Goal: Navigation & Orientation: Understand site structure

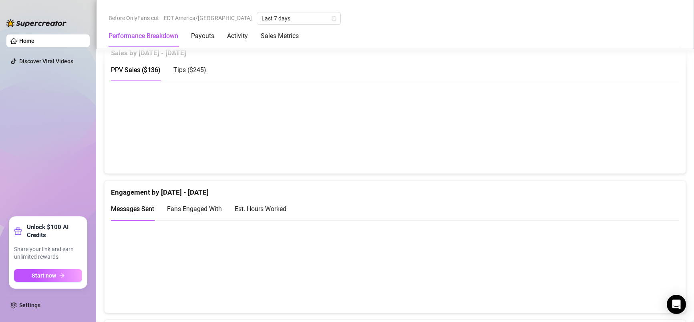
scroll to position [420, 0]
click at [211, 206] on span "Fans Engaged With" at bounding box center [194, 209] width 55 height 8
click at [251, 208] on div "Est. Hours Worked" at bounding box center [261, 209] width 52 height 10
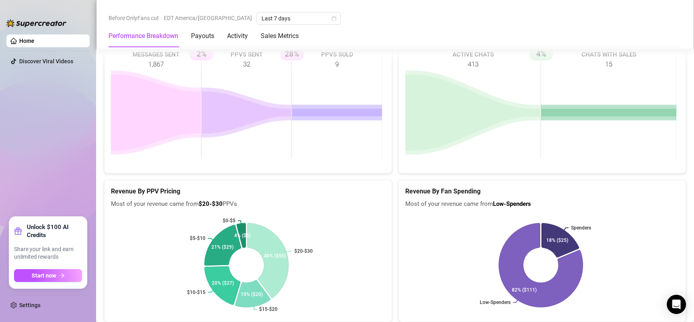
scroll to position [1262, 0]
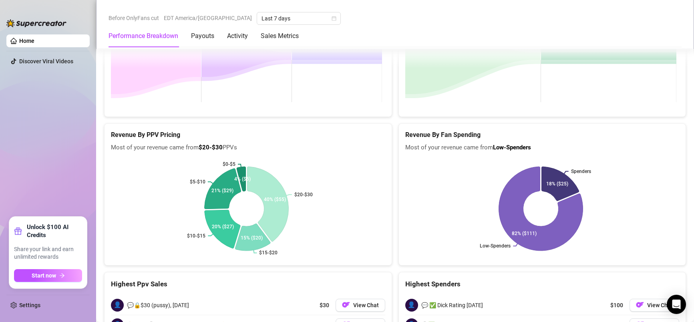
click at [34, 38] on link "Home" at bounding box center [26, 41] width 15 height 6
click at [34, 41] on link "Home" at bounding box center [26, 41] width 15 height 6
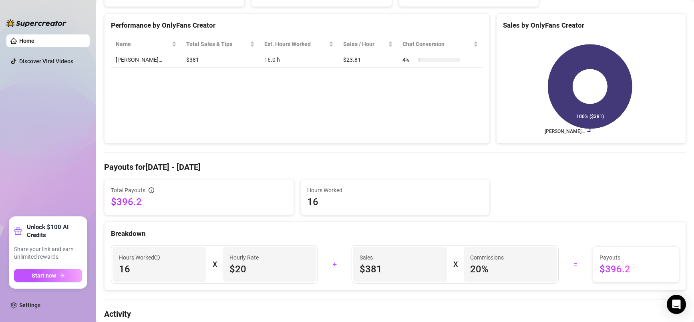
scroll to position [0, 0]
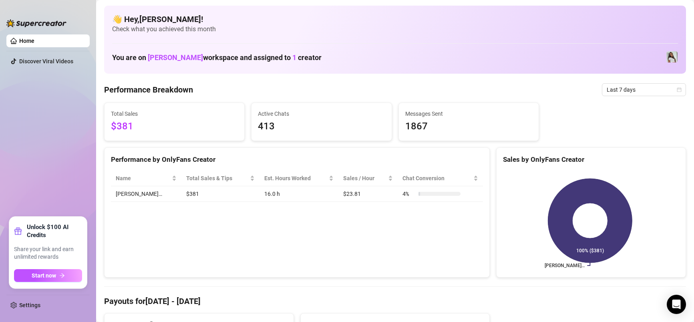
click at [616, 90] on span "Last 7 days" at bounding box center [644, 90] width 75 height 12
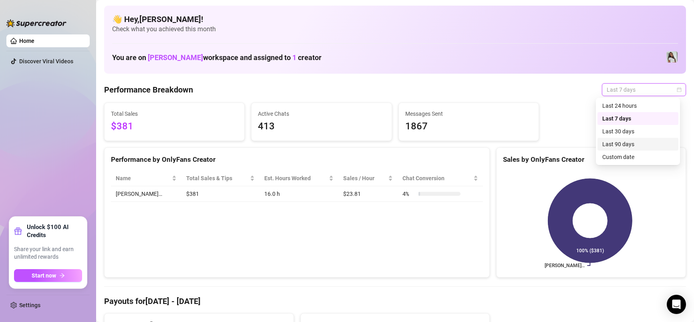
click at [644, 147] on div "Last 90 days" at bounding box center [638, 144] width 71 height 9
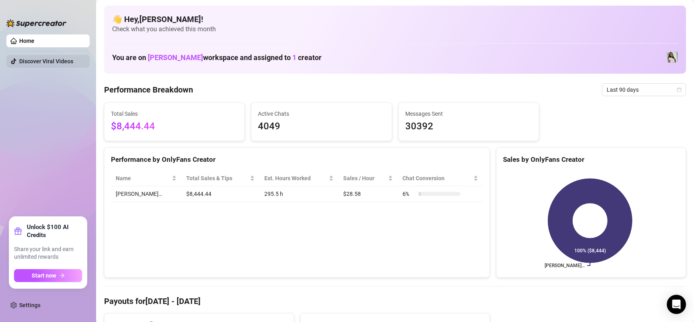
click at [50, 59] on link "Discover Viral Videos" at bounding box center [46, 61] width 54 height 6
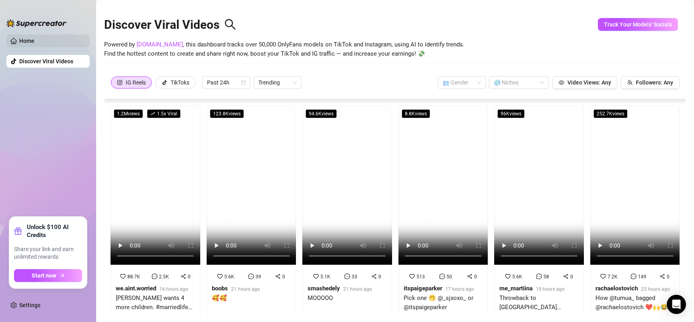
click at [34, 41] on link "Home" at bounding box center [26, 41] width 15 height 6
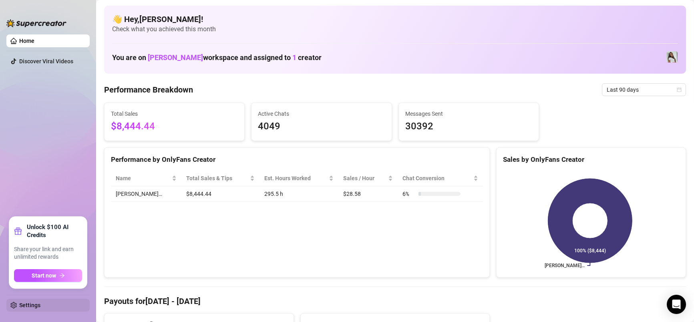
click at [26, 304] on link "Settings" at bounding box center [29, 305] width 21 height 6
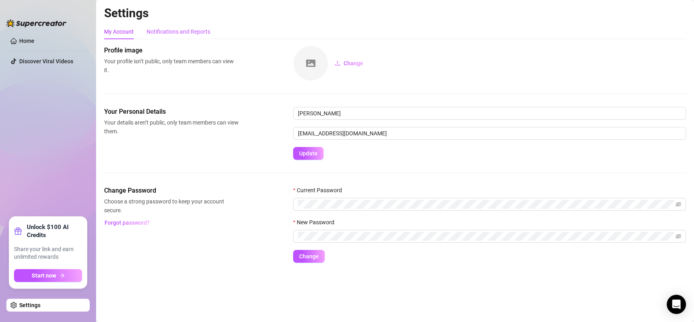
click at [208, 28] on div "Notifications and Reports" at bounding box center [179, 31] width 64 height 9
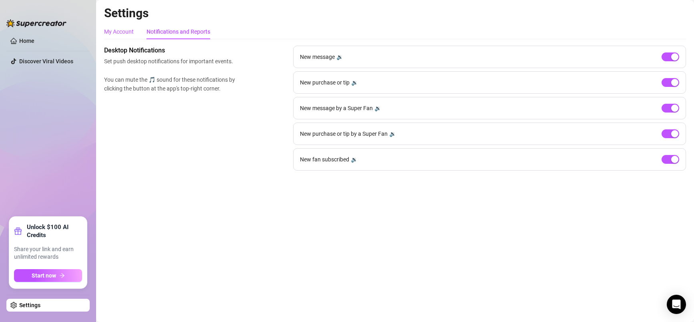
click at [118, 33] on div "My Account" at bounding box center [119, 31] width 30 height 9
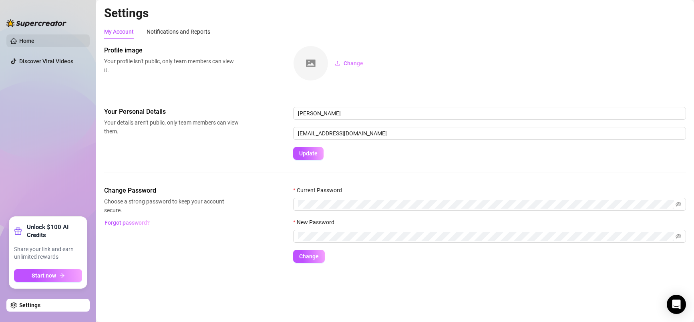
click at [34, 44] on link "Home" at bounding box center [26, 41] width 15 height 6
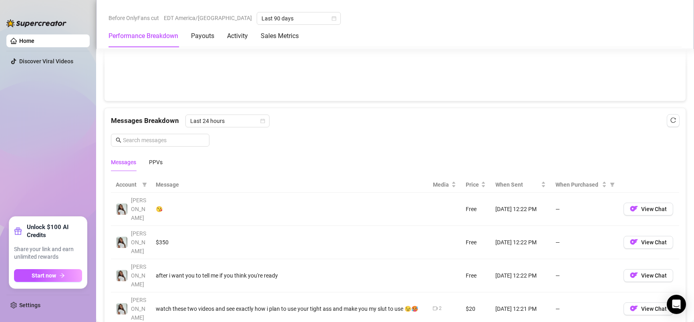
scroll to position [633, 0]
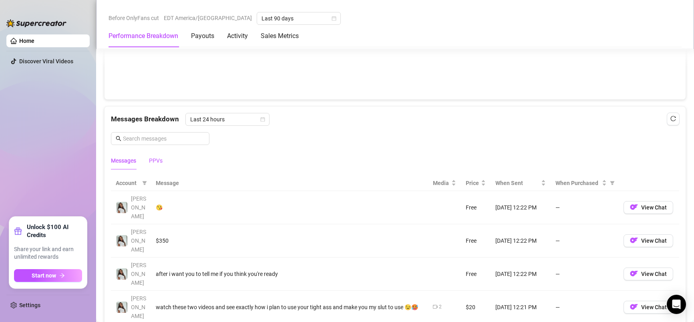
click at [149, 157] on div "PPVs" at bounding box center [156, 160] width 14 height 9
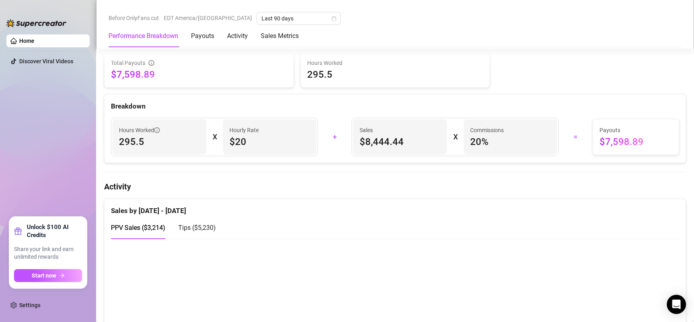
scroll to position [0, 0]
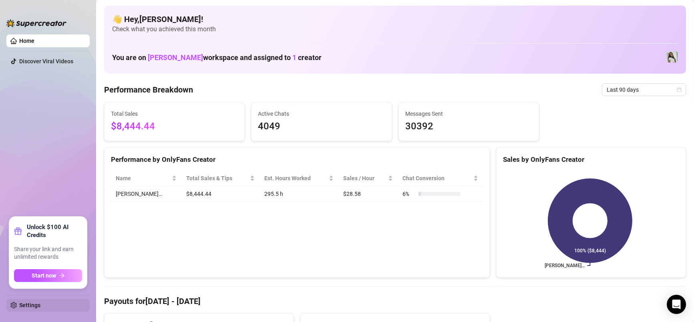
click at [19, 307] on link "Settings" at bounding box center [29, 305] width 21 height 6
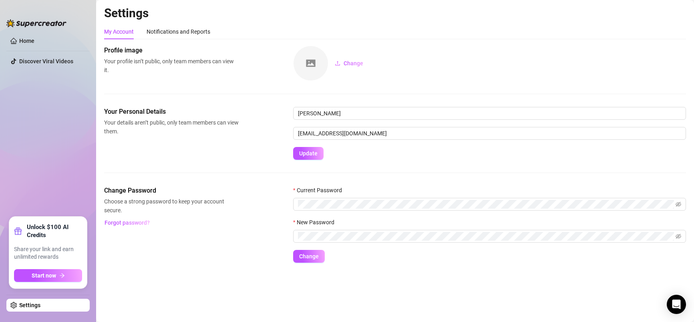
click at [20, 307] on link "Settings" at bounding box center [29, 305] width 21 height 6
click at [34, 42] on link "Home" at bounding box center [26, 41] width 15 height 6
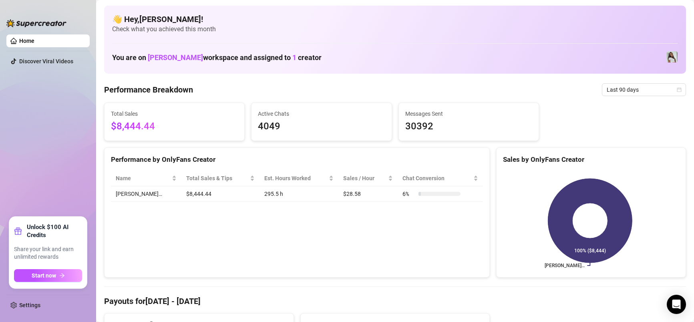
click at [34, 23] on img at bounding box center [36, 23] width 60 height 8
click at [540, 84] on div "Performance Breakdown Last 90 days" at bounding box center [395, 89] width 582 height 13
click at [34, 42] on link "Home" at bounding box center [26, 41] width 15 height 6
